Goal: Understand process/instructions

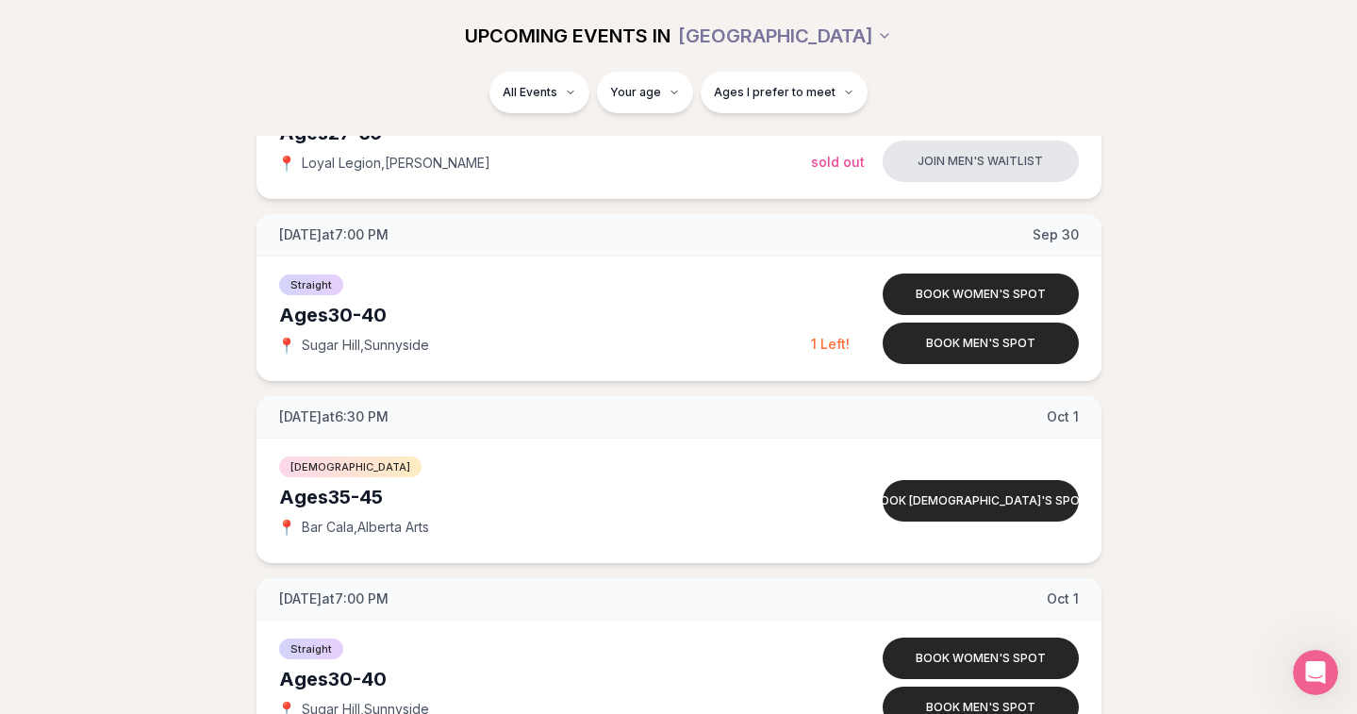
scroll to position [5821, 0]
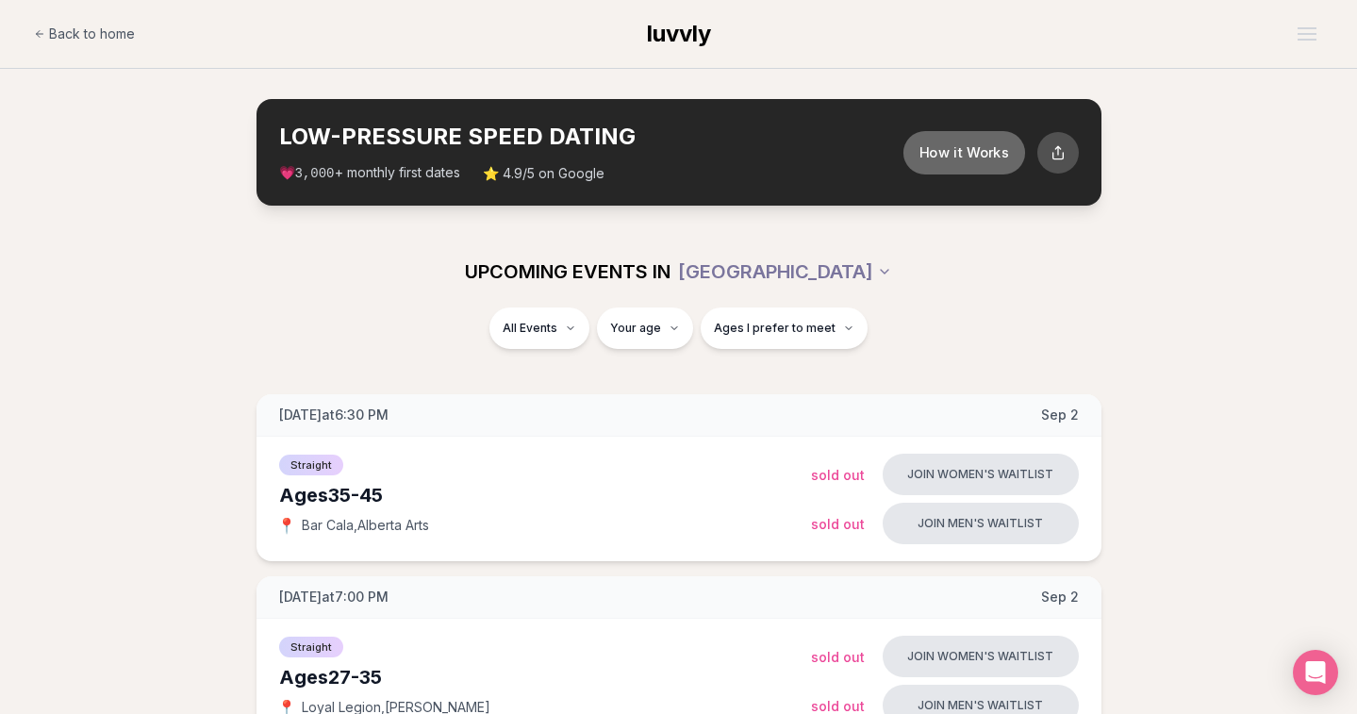
click at [947, 146] on button "How it Works" at bounding box center [963, 151] width 122 height 43
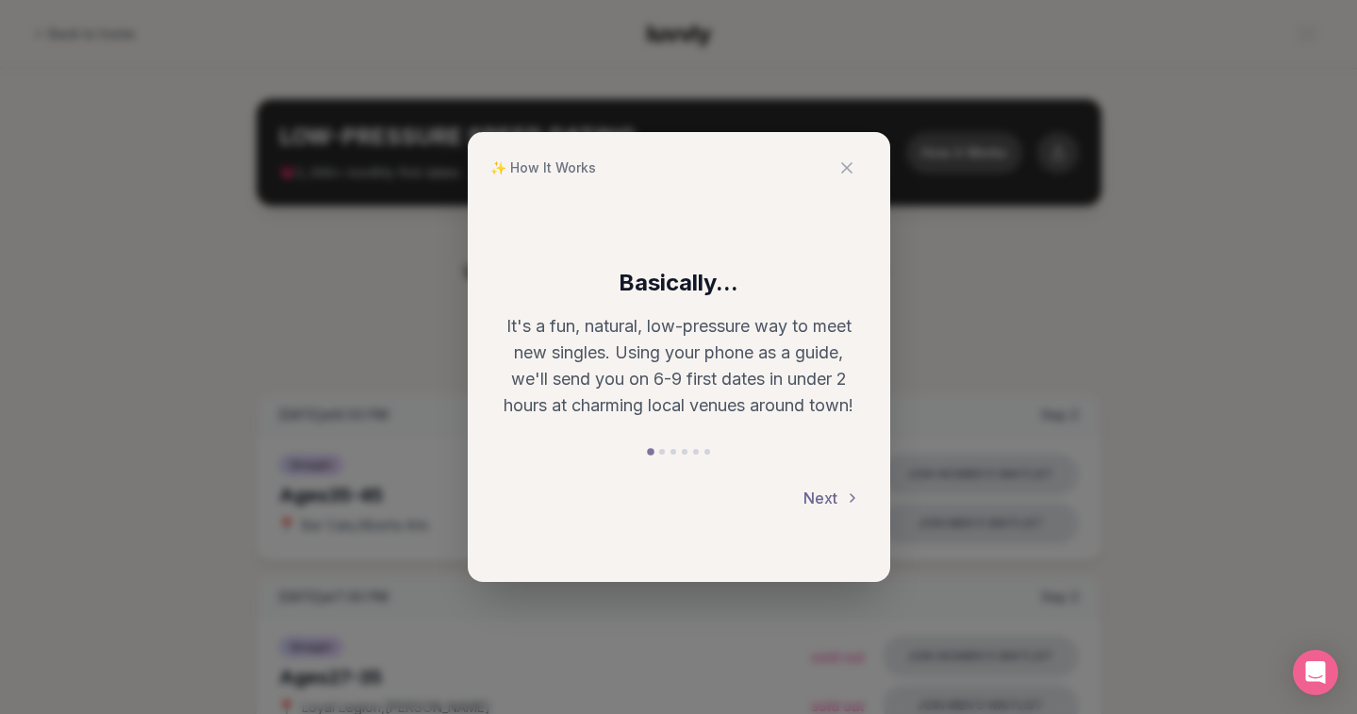
click at [818, 495] on button "Next" at bounding box center [831, 497] width 57 height 41
click at [828, 498] on button "Next" at bounding box center [831, 497] width 57 height 41
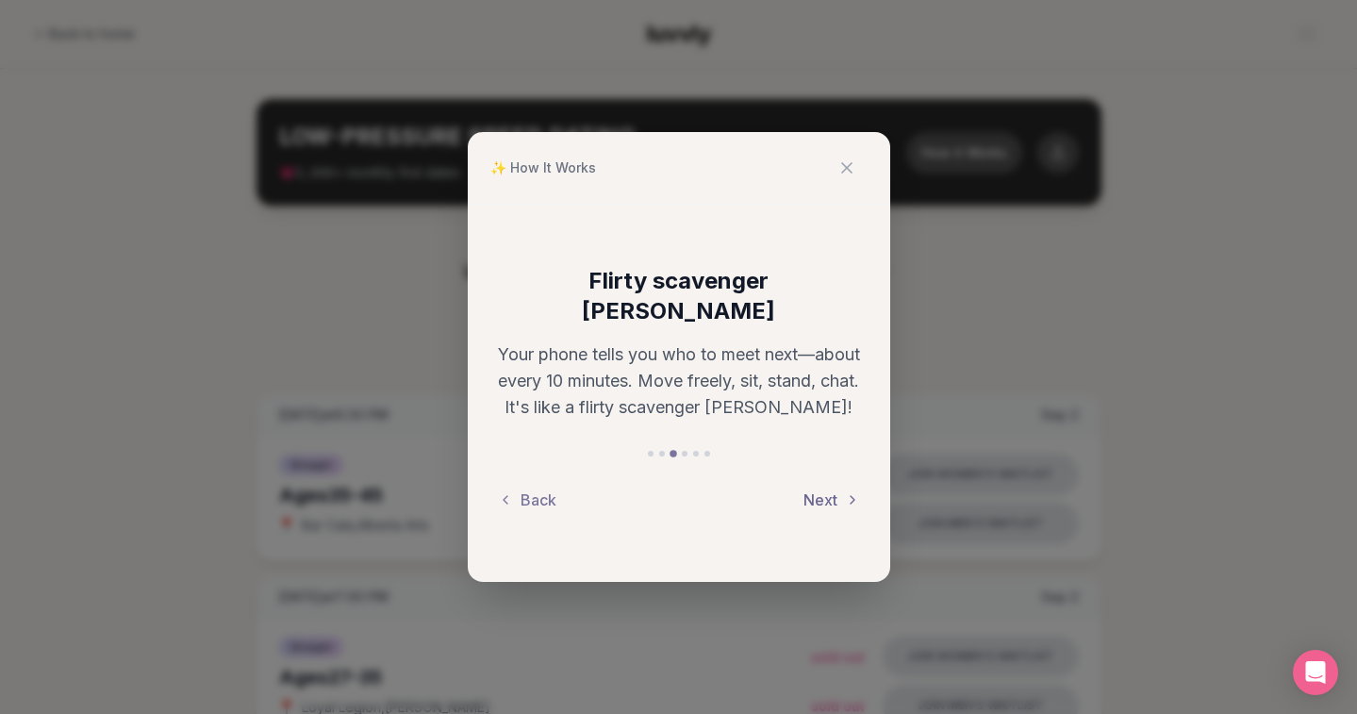
click at [820, 484] on button "Next" at bounding box center [831, 499] width 57 height 41
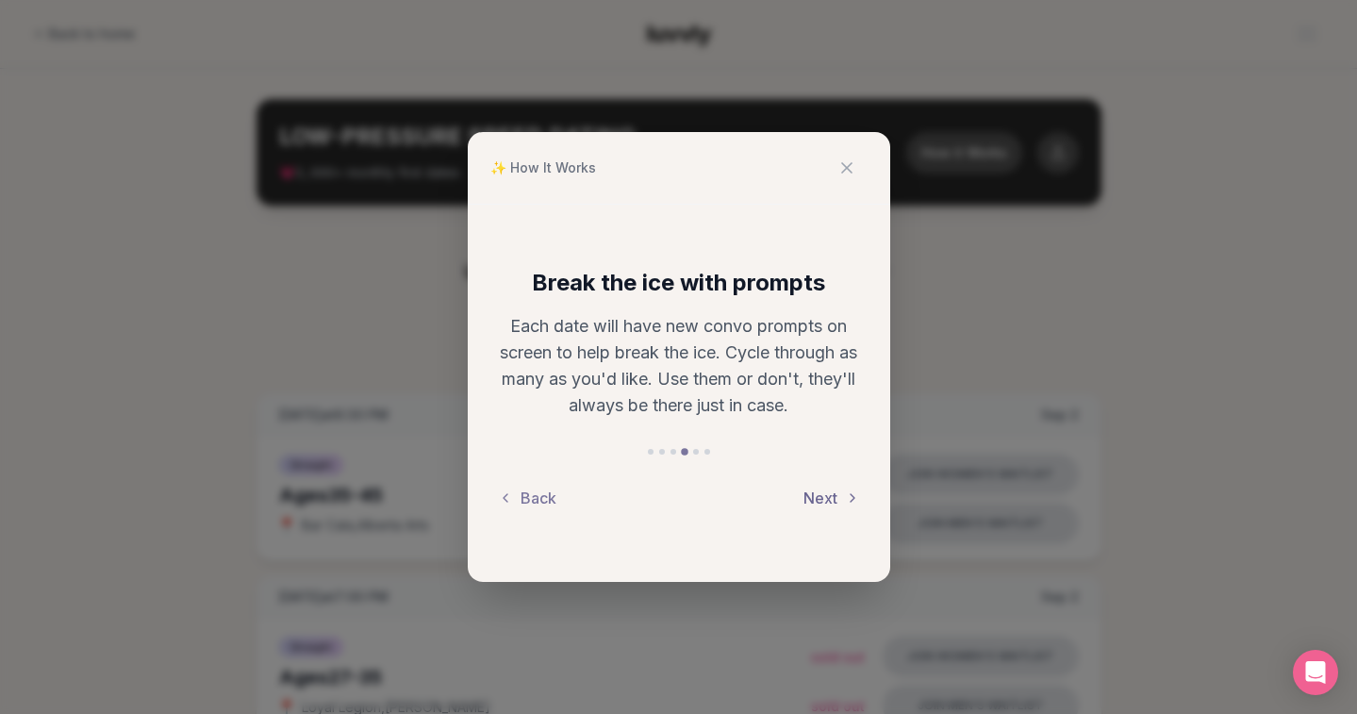
click at [836, 500] on button "Next" at bounding box center [831, 497] width 57 height 41
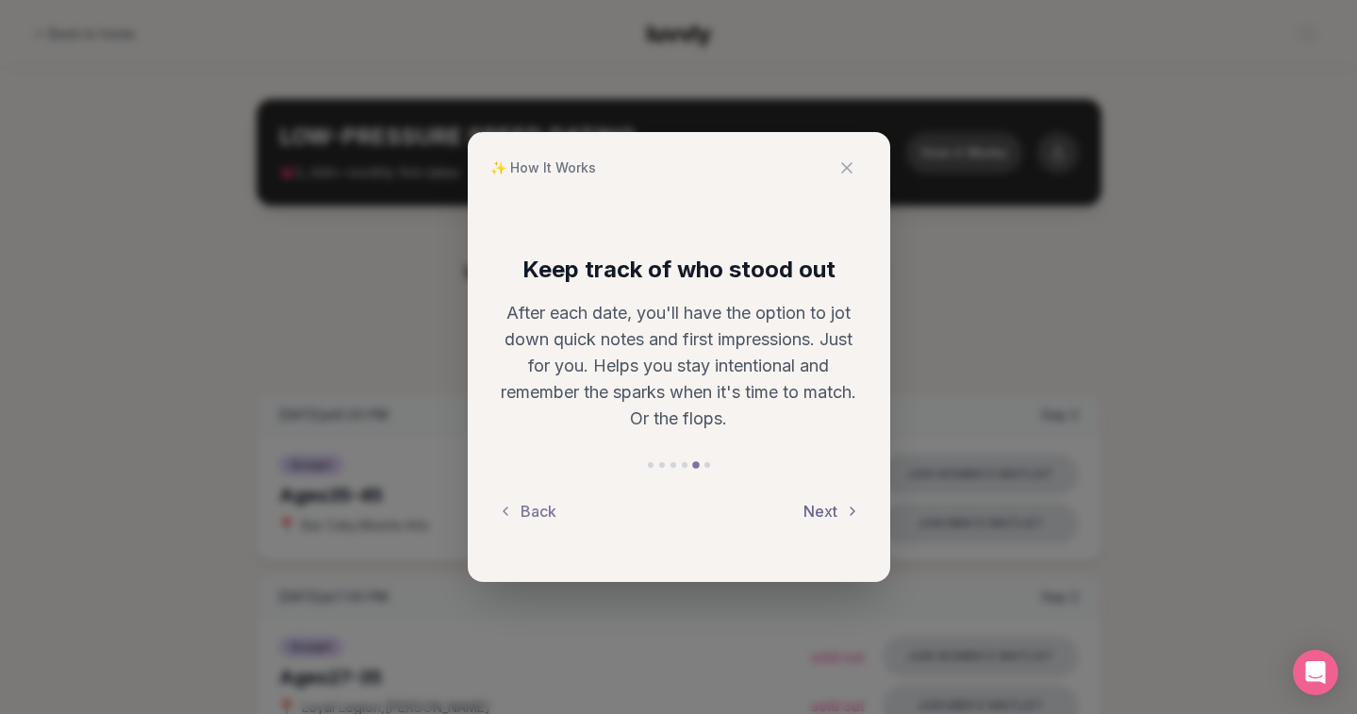
click at [832, 502] on button "Next" at bounding box center [831, 510] width 57 height 41
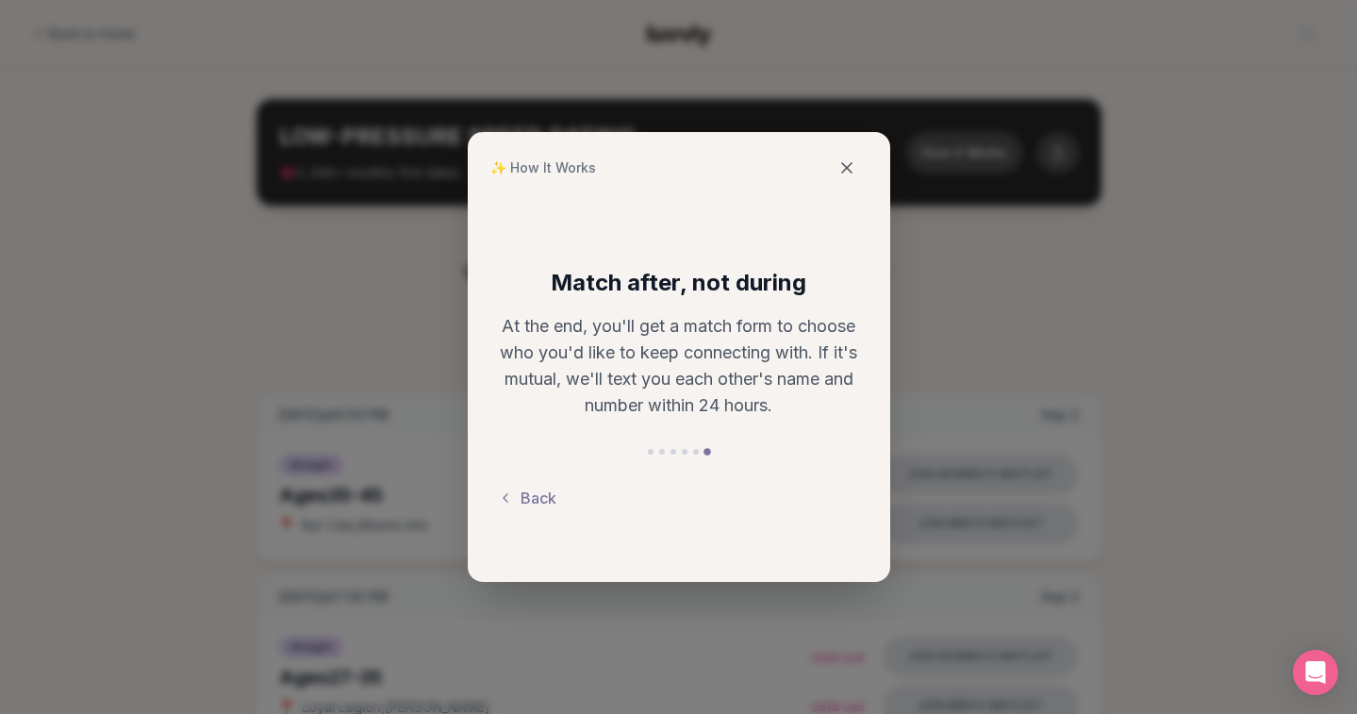
click at [847, 168] on icon at bounding box center [846, 167] width 9 height 9
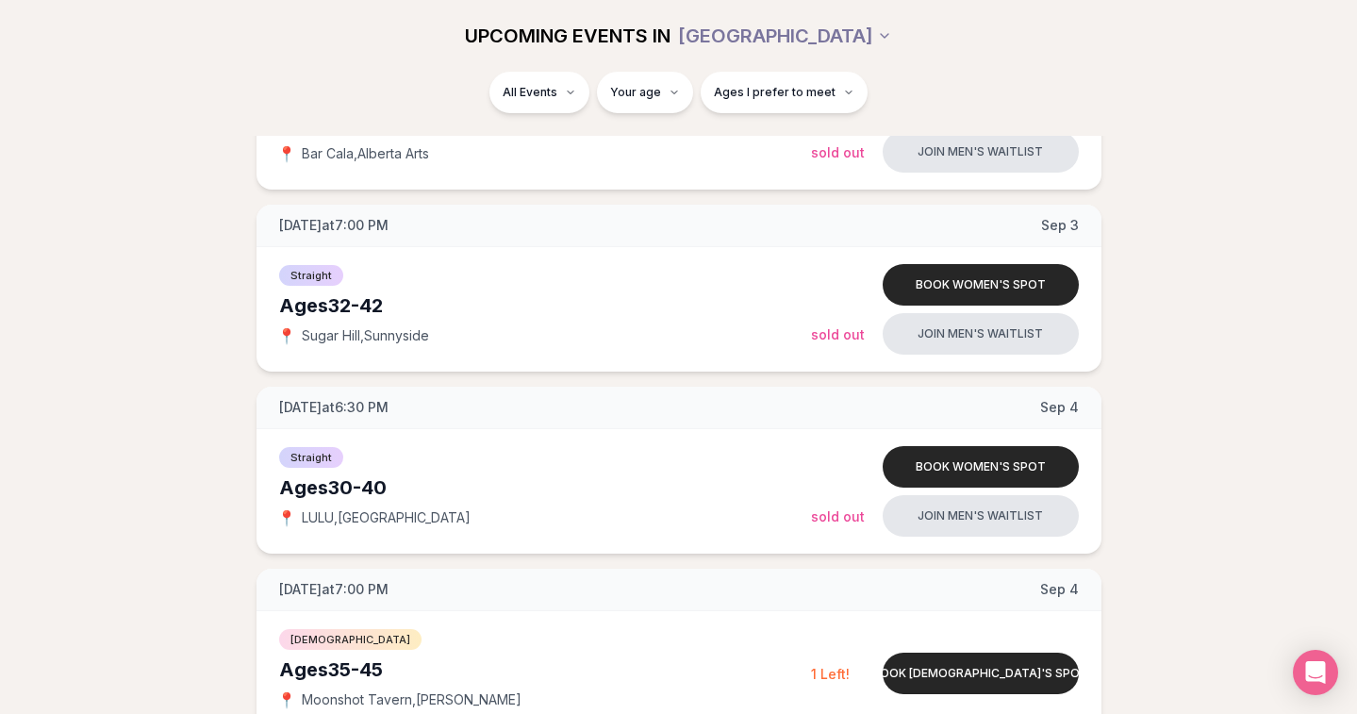
scroll to position [745, 0]
